Goal: Task Accomplishment & Management: Complete application form

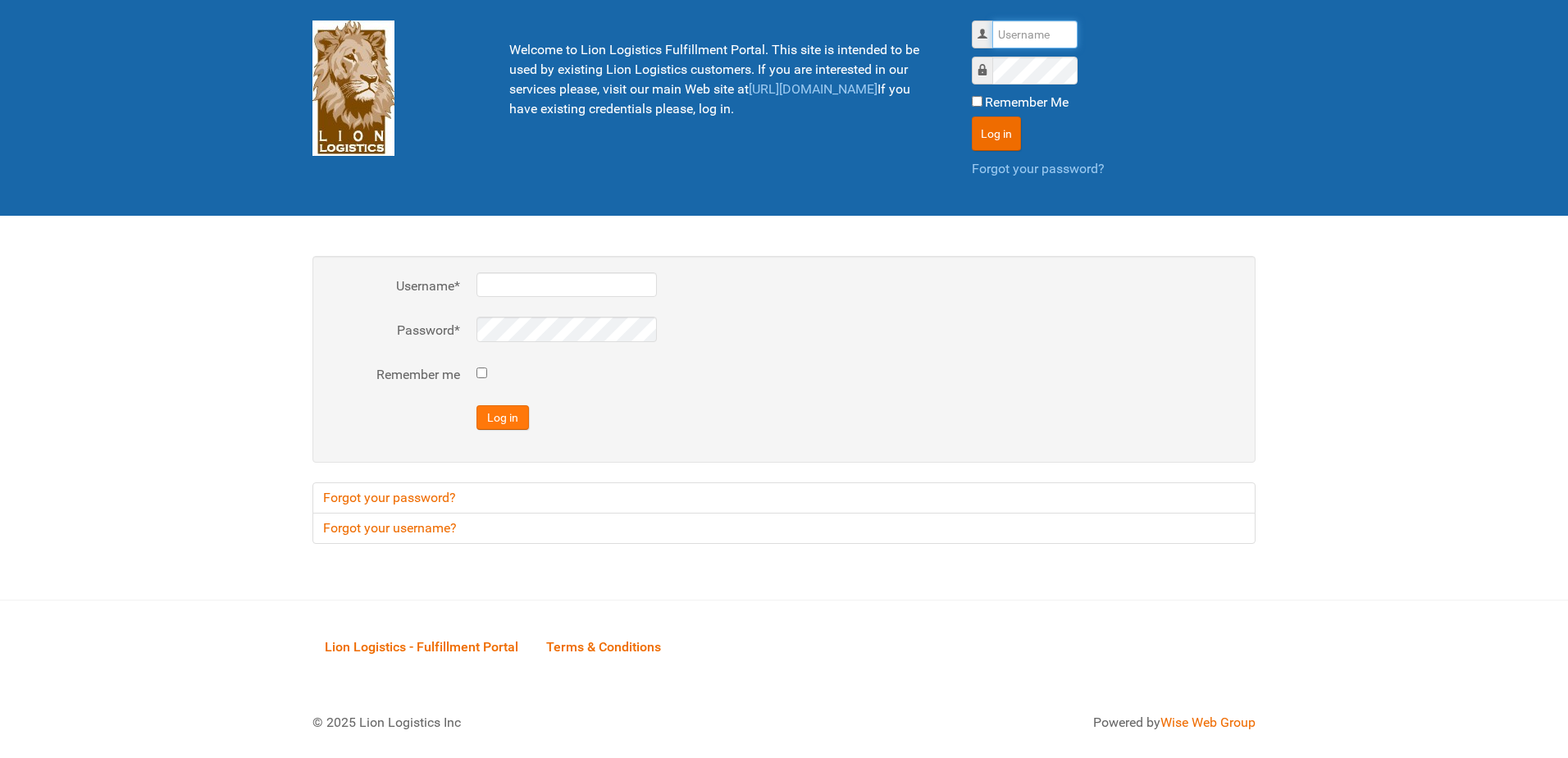
type input "al"
click at [504, 419] on button "Log in" at bounding box center [503, 418] width 53 height 25
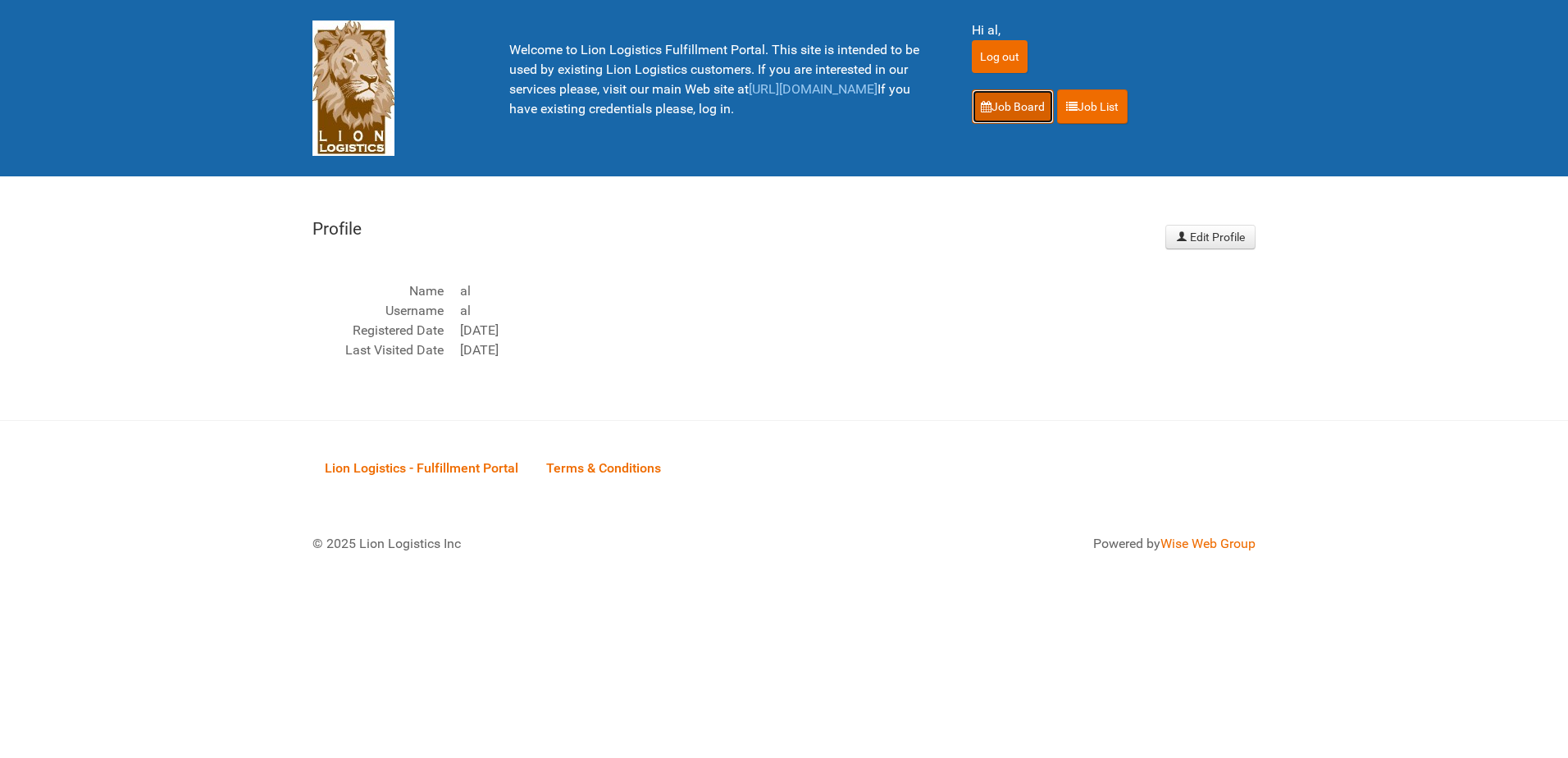
click at [1012, 104] on link "Job Board" at bounding box center [1013, 107] width 82 height 35
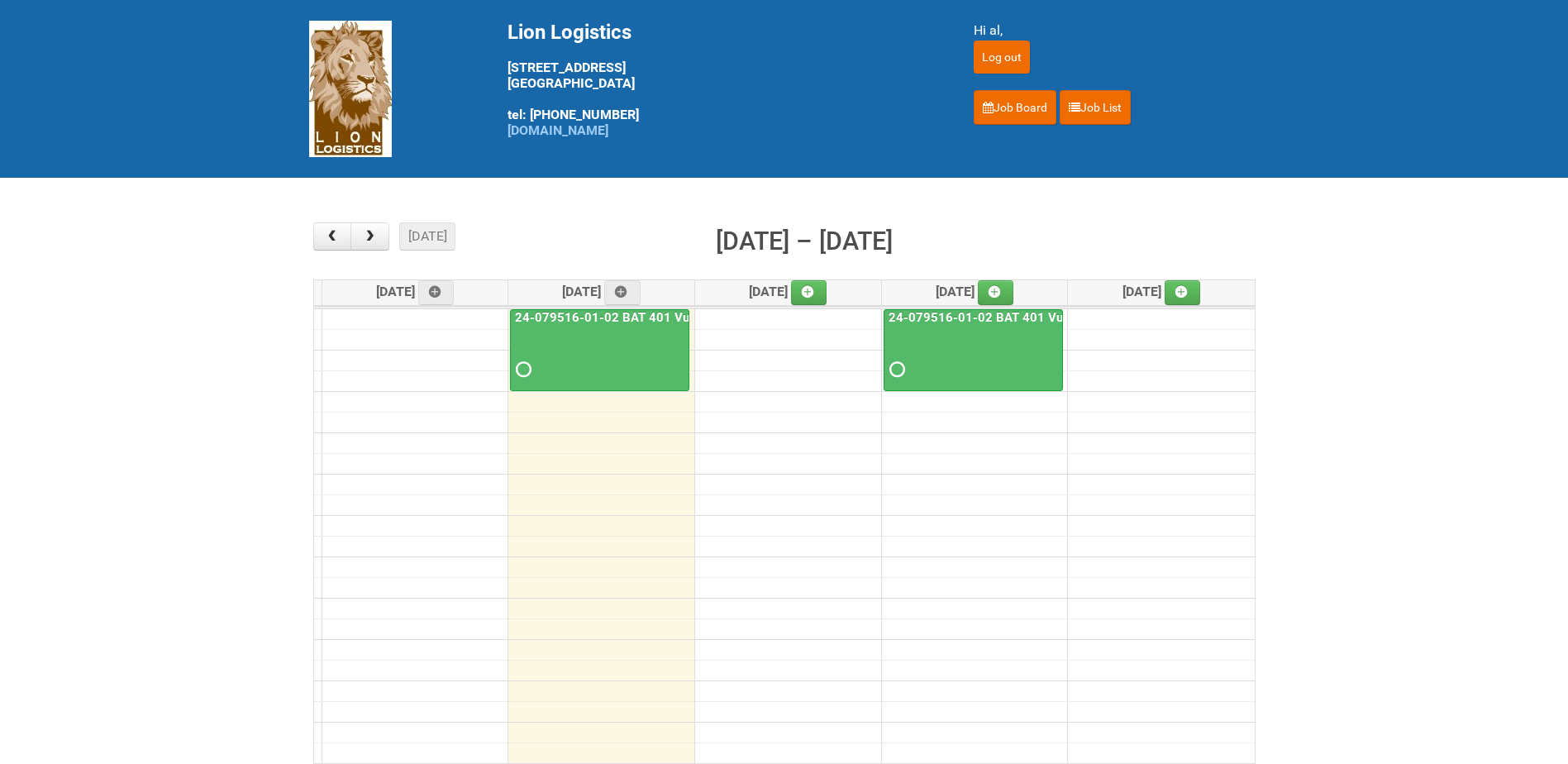
click at [586, 338] on div at bounding box center [599, 355] width 176 height 54
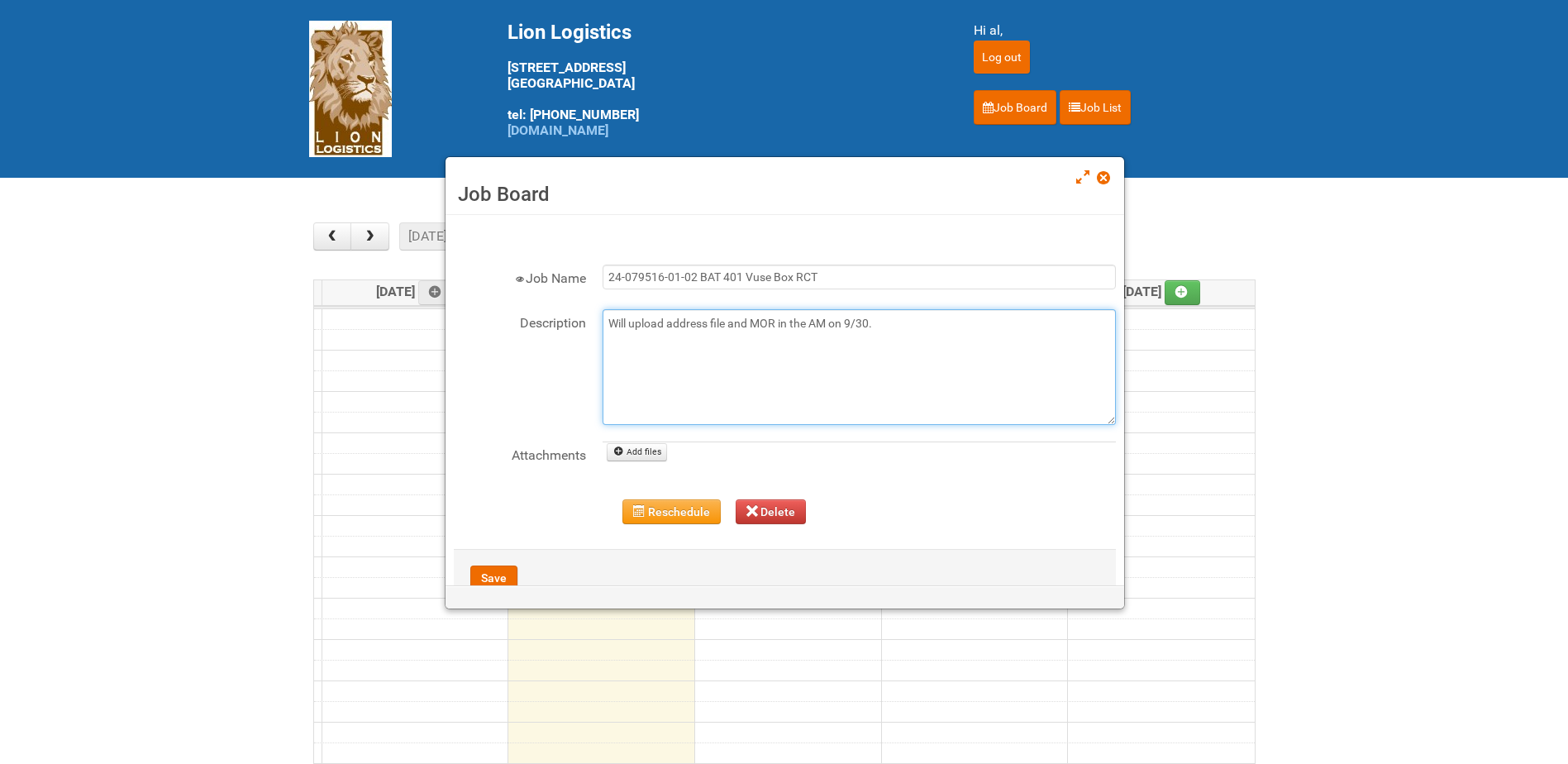
drag, startPoint x: 902, startPoint y: 323, endPoint x: 526, endPoint y: 329, distance: 376.0
click at [526, 329] on div "Description Will upload address file and MOR in the AM on 9/30." at bounding box center [784, 368] width 662 height 116
type textarea "Address File - 9/30"
click at [650, 449] on link "Add files" at bounding box center [637, 452] width 61 height 18
type input "C:\fakepath\24-079516-01 BAT 401 Vuse Box RCT - Address File - 4th Batch 9.30.x…"
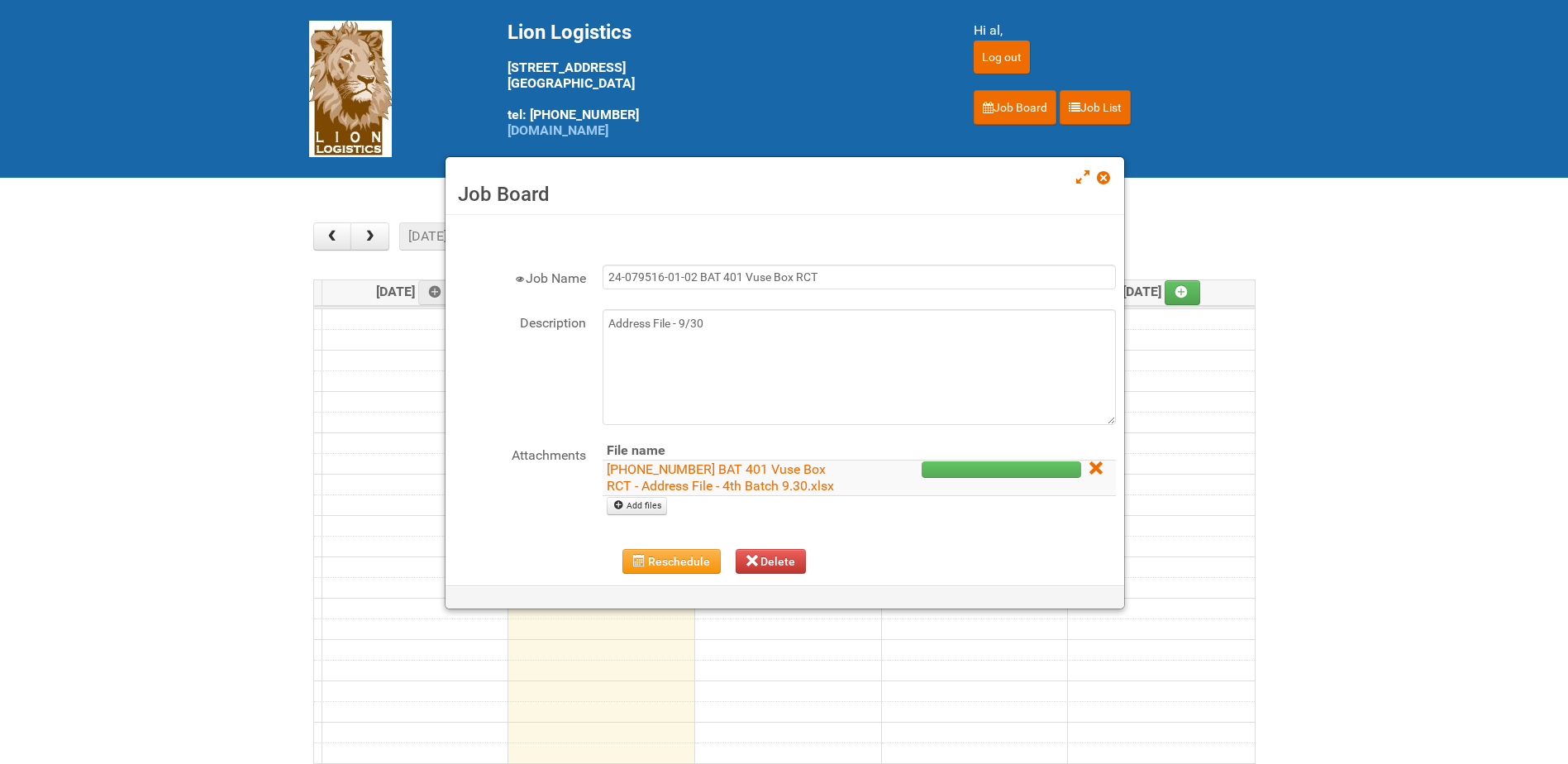
click at [954, 527] on div "Attachments File name 24-079516-01 BAT 401 Vuse Box RCT - Address File - 4th Ba…" at bounding box center [784, 487] width 662 height 91
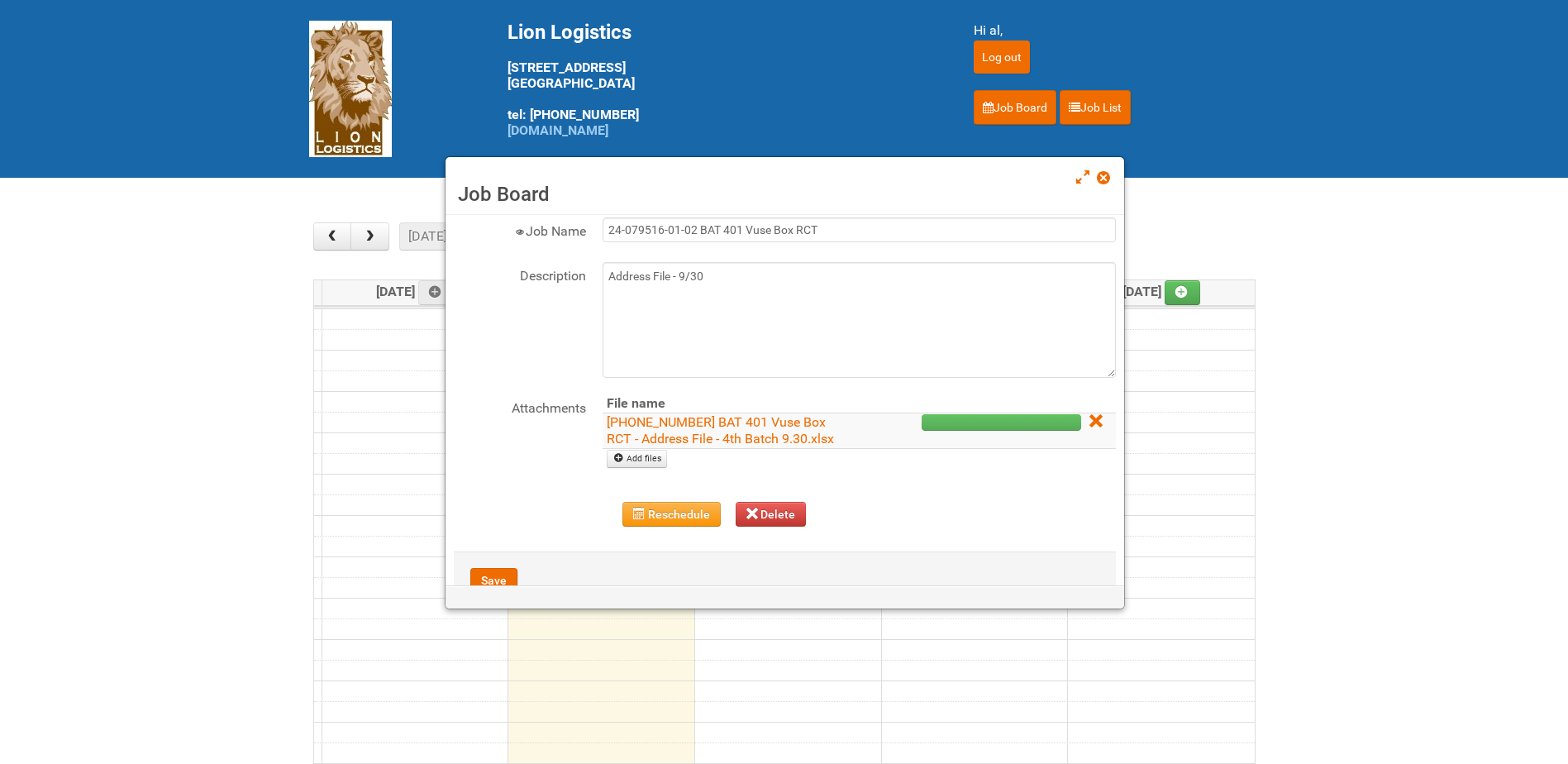
scroll to position [96, 0]
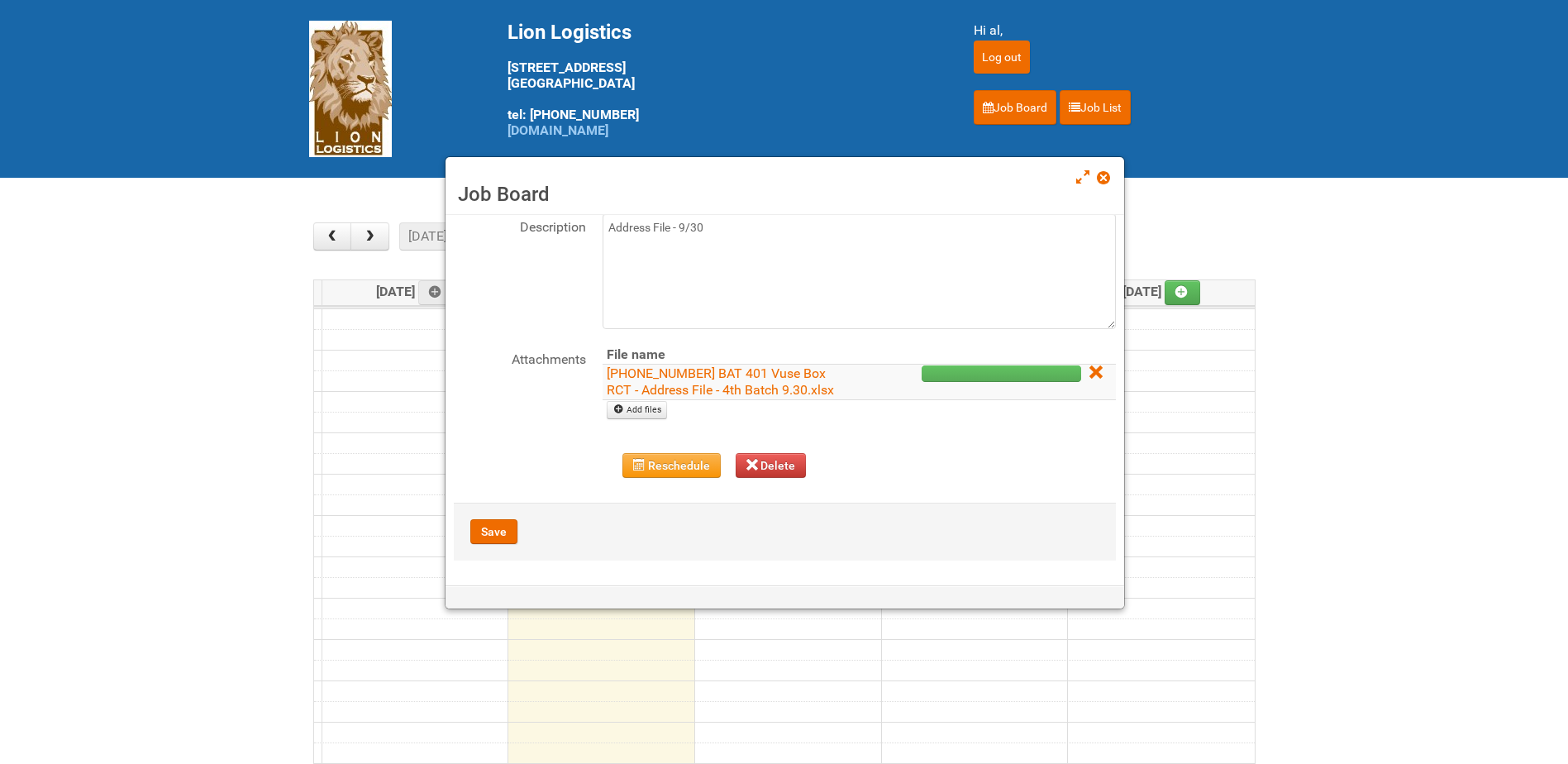
click at [643, 412] on input "file" at bounding box center [854, 383] width 501 height 74
type input "C:\fakepath\RAIBAT Vuse Pro Box RCT Study - Pregnancy Test Letter - 11JUL2025.p…"
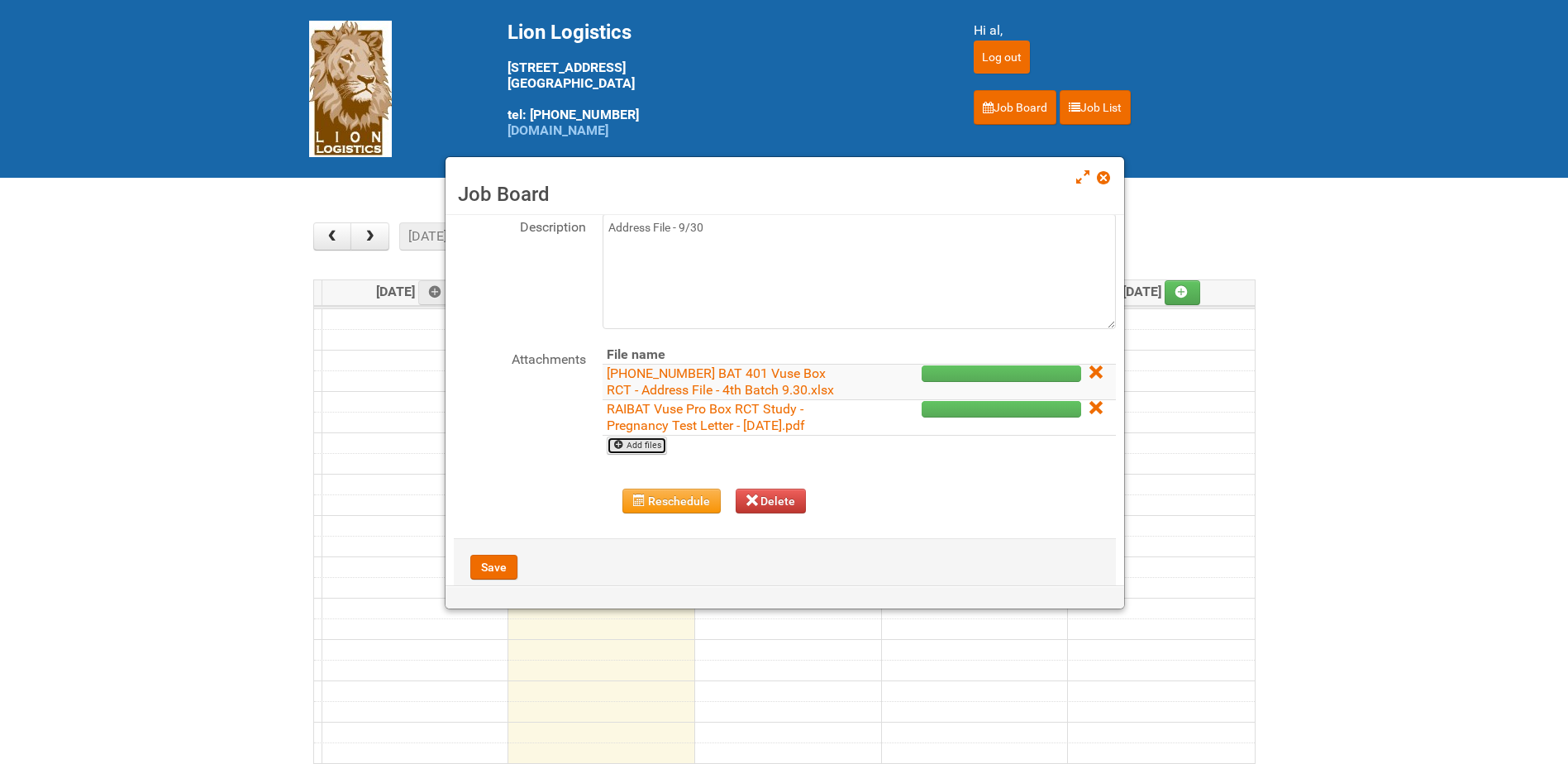
click at [626, 438] on link "Add files" at bounding box center [637, 446] width 61 height 18
type input "C:\fakepath\24-079516-01-02 MOR4 9.30.xlsm"
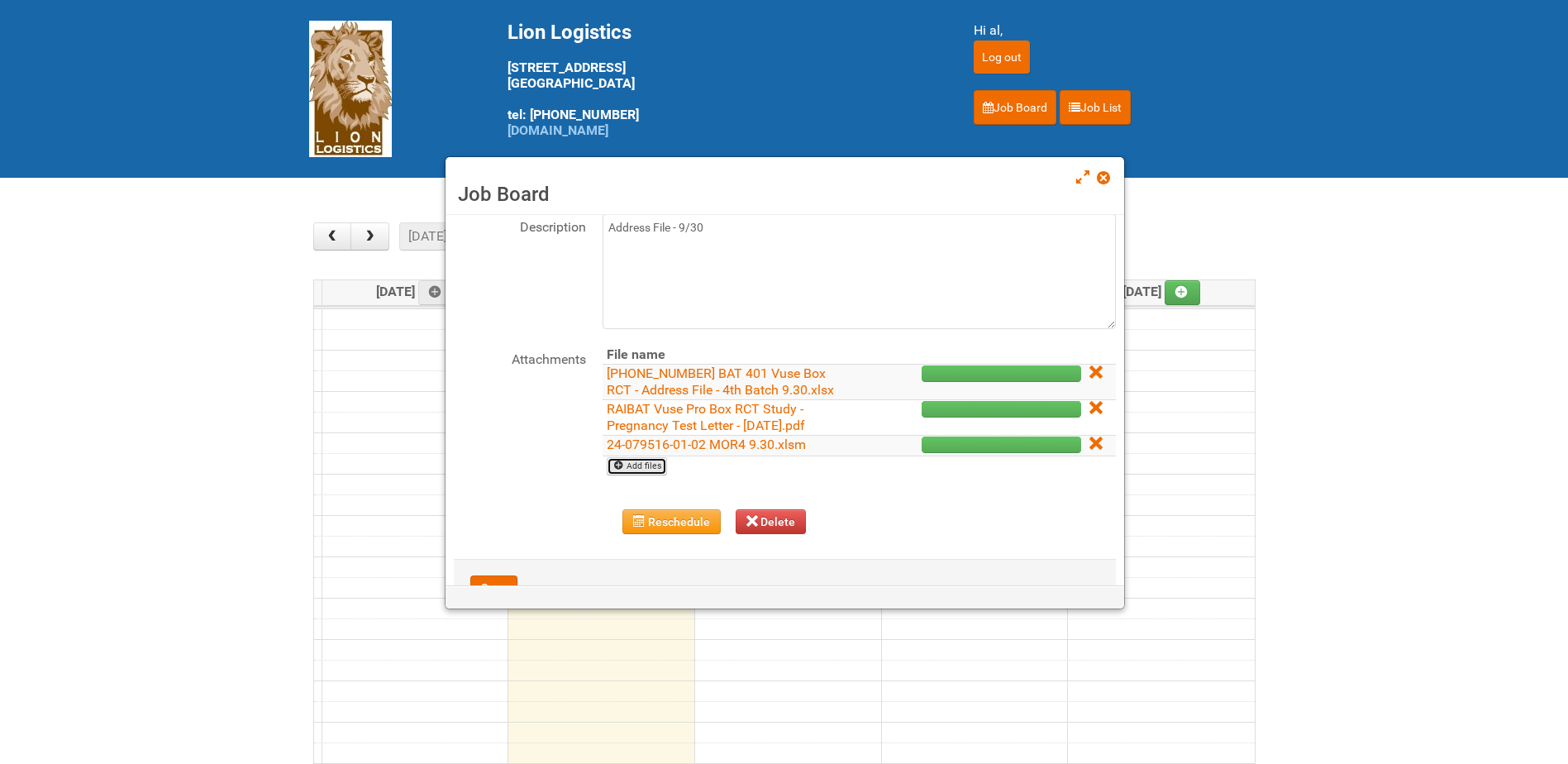
scroll to position [152, 0]
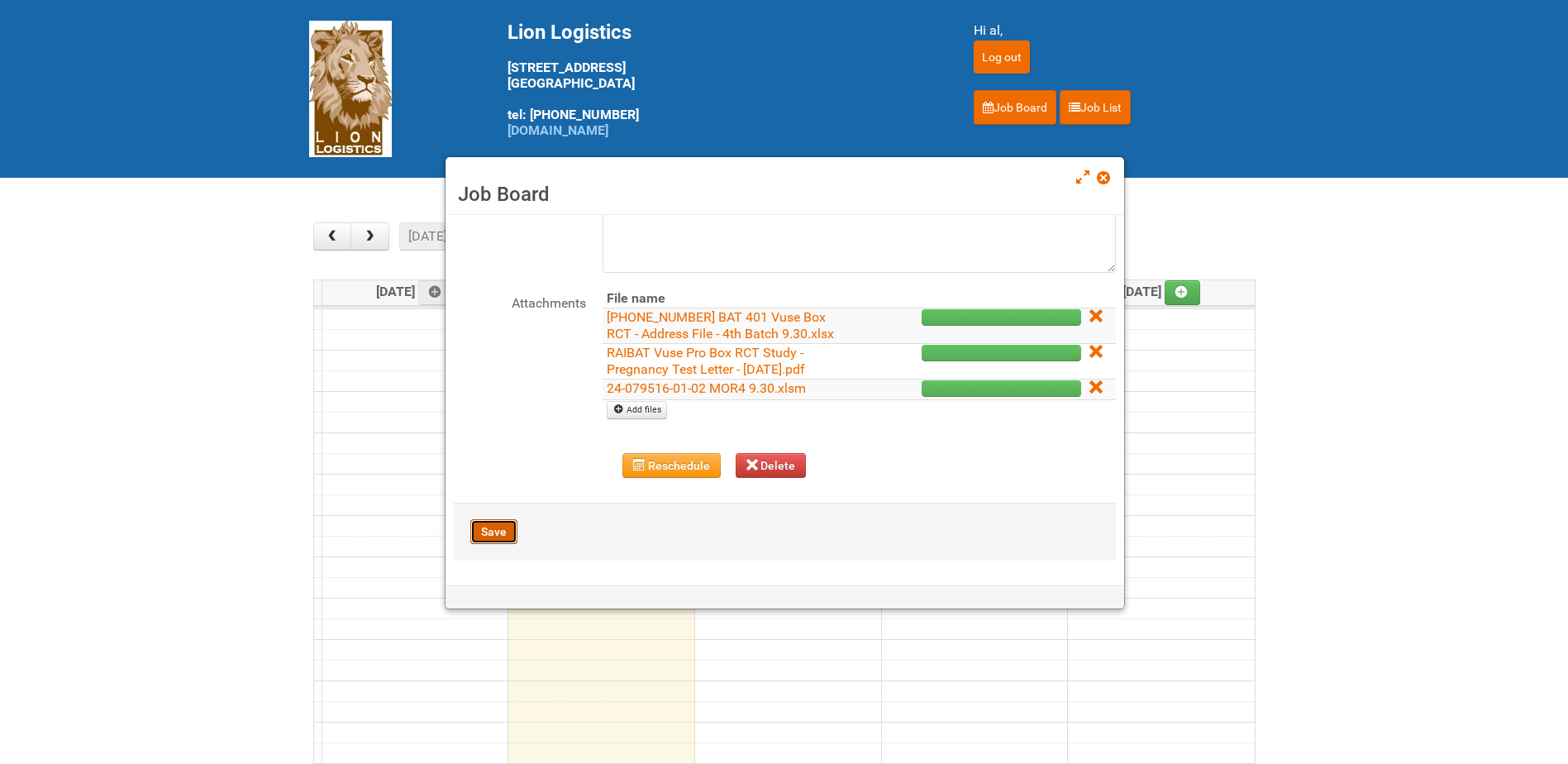
click at [491, 532] on button "Save" at bounding box center [494, 532] width 47 height 25
